Goal: Task Accomplishment & Management: Complete application form

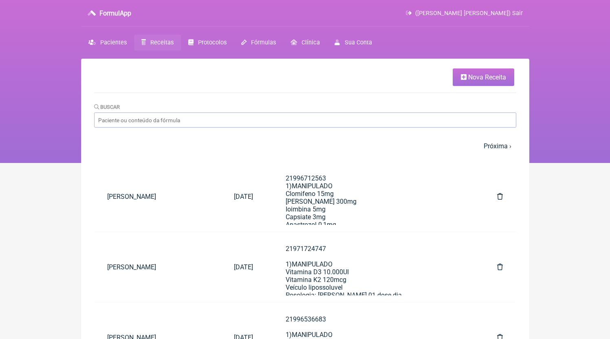
click at [491, 84] on link "Nova Receita" at bounding box center [484, 77] width 62 height 18
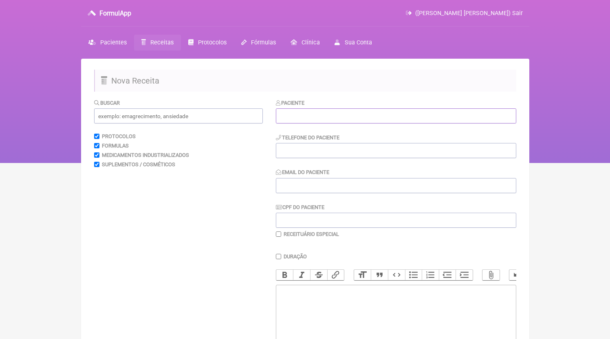
click at [327, 116] on input "text" at bounding box center [396, 115] width 241 height 15
paste input "[PERSON_NAME] [PERSON_NAME]"
type input "[PERSON_NAME] [PERSON_NAME]"
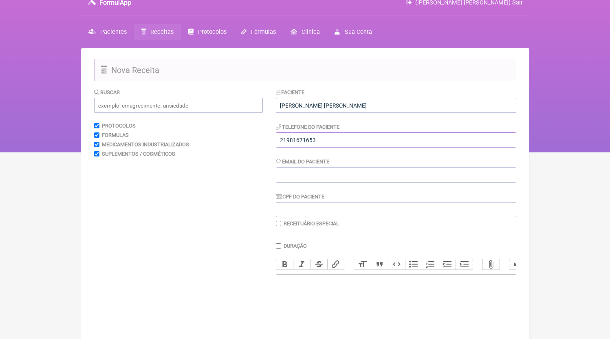
scroll to position [20, 0]
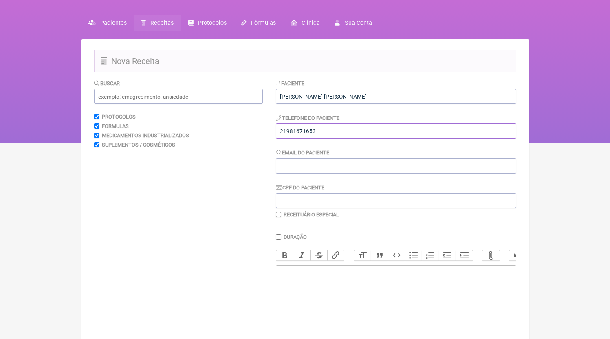
type input "21981671653"
paste trix-editor "<div>21981671653</div>"
click at [338, 288] on trix-editor at bounding box center [396, 314] width 241 height 98
type trix-editor "<div>21981671653</div>"
click at [309, 165] on input "Email do Paciente" at bounding box center [396, 166] width 241 height 15
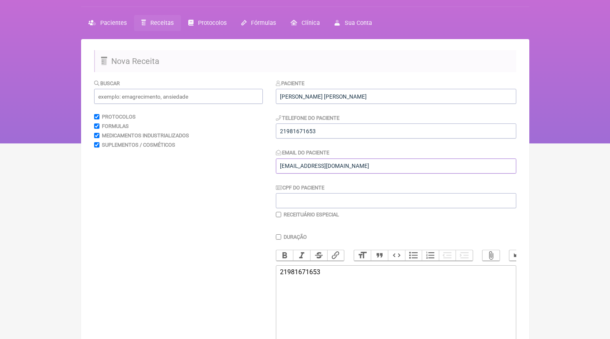
type input "[EMAIL_ADDRESS][DOMAIN_NAME]"
click at [220, 101] on input "text" at bounding box center [178, 96] width 169 height 15
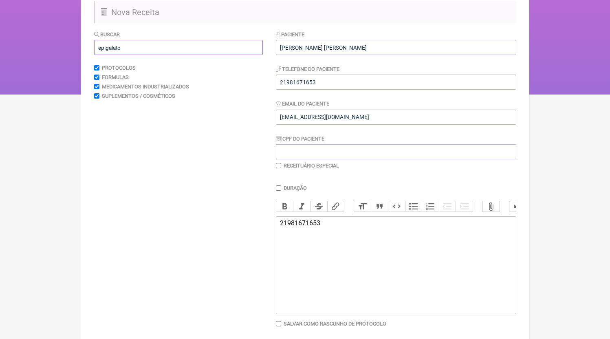
scroll to position [83, 0]
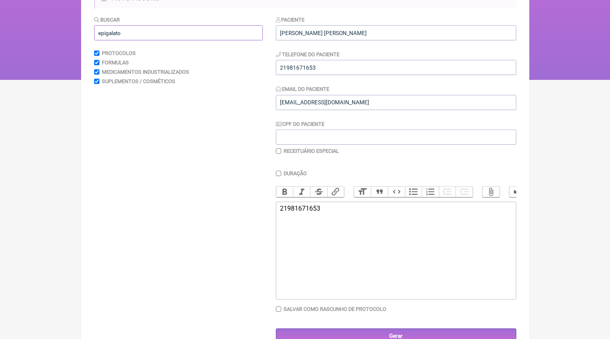
type input "epigalato"
click at [377, 254] on trix-editor "21981671653" at bounding box center [396, 251] width 241 height 98
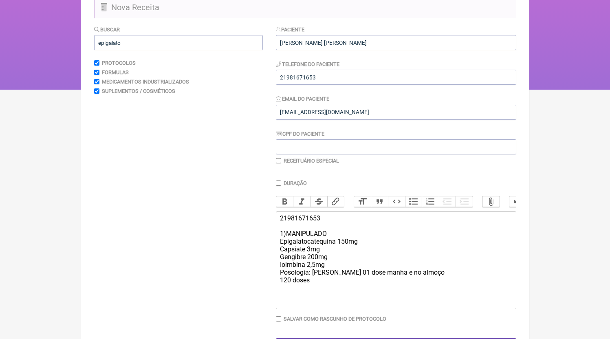
type trix-editor "<div>21981671653<br><br>1)MANIPULADO<br>Epigalatocatequina 150mg<br>Capsiate 3m…"
